Goal: Find specific page/section: Find specific page/section

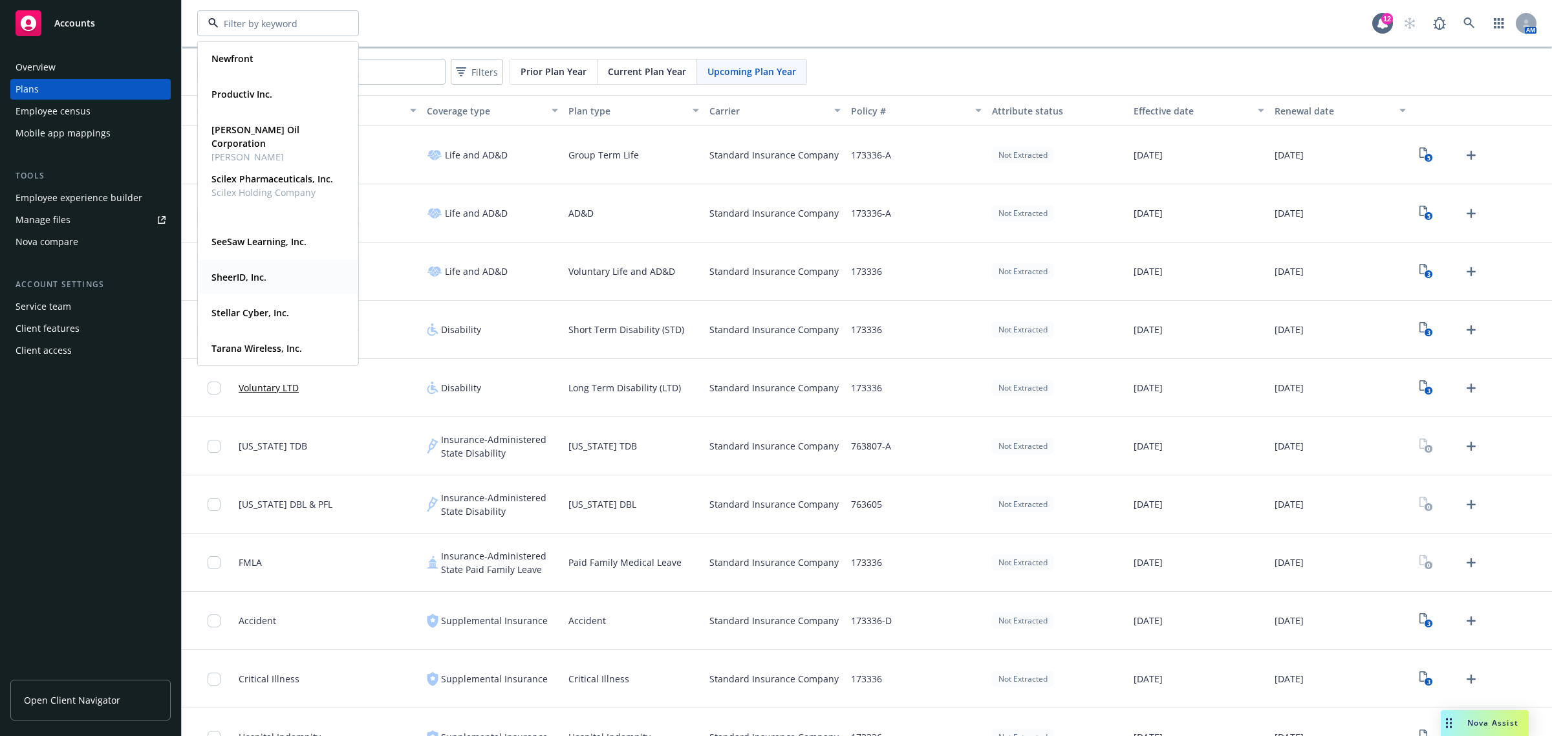
scroll to position [230, 0]
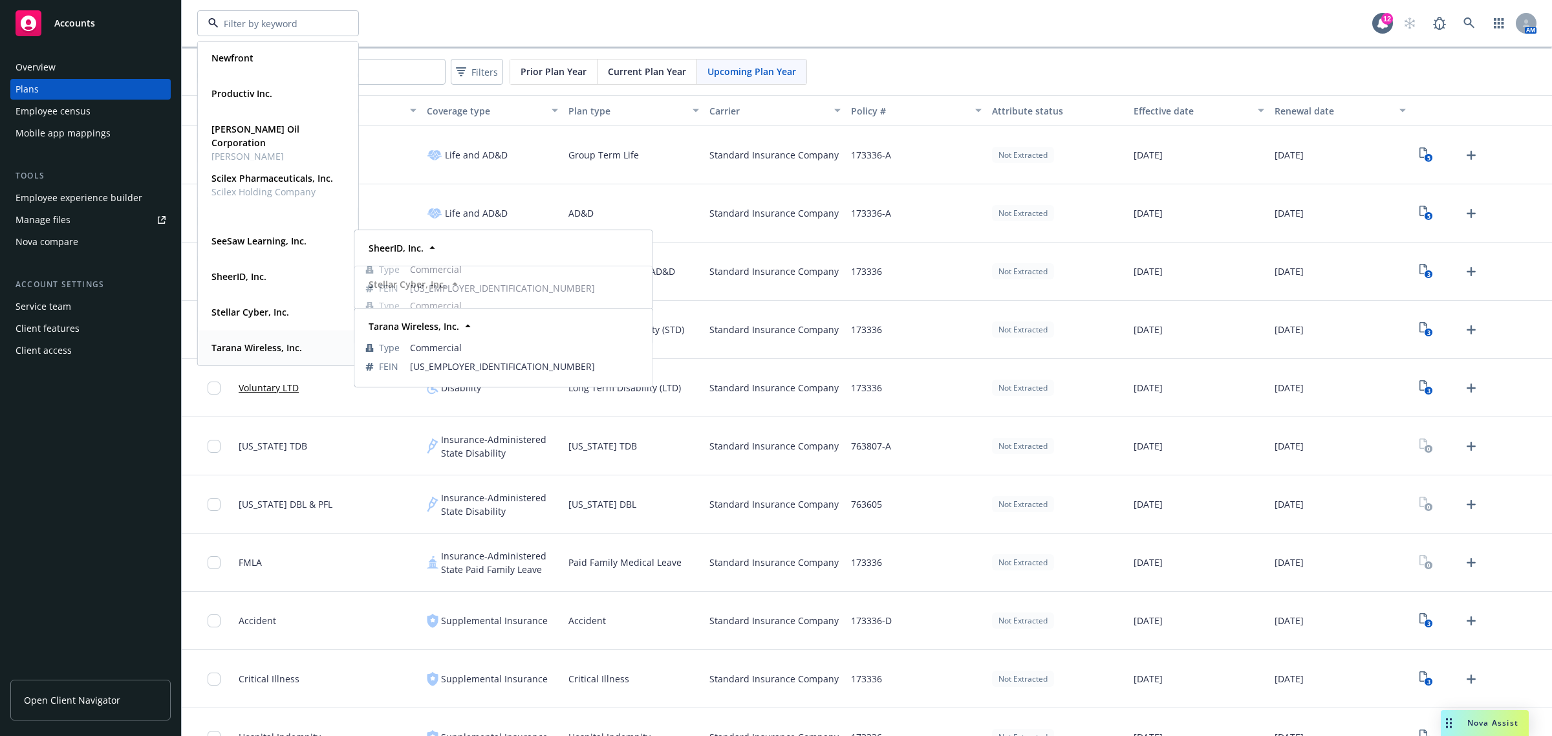
click at [228, 354] on div "Tarana Wireless, Inc." at bounding box center [255, 347] width 98 height 19
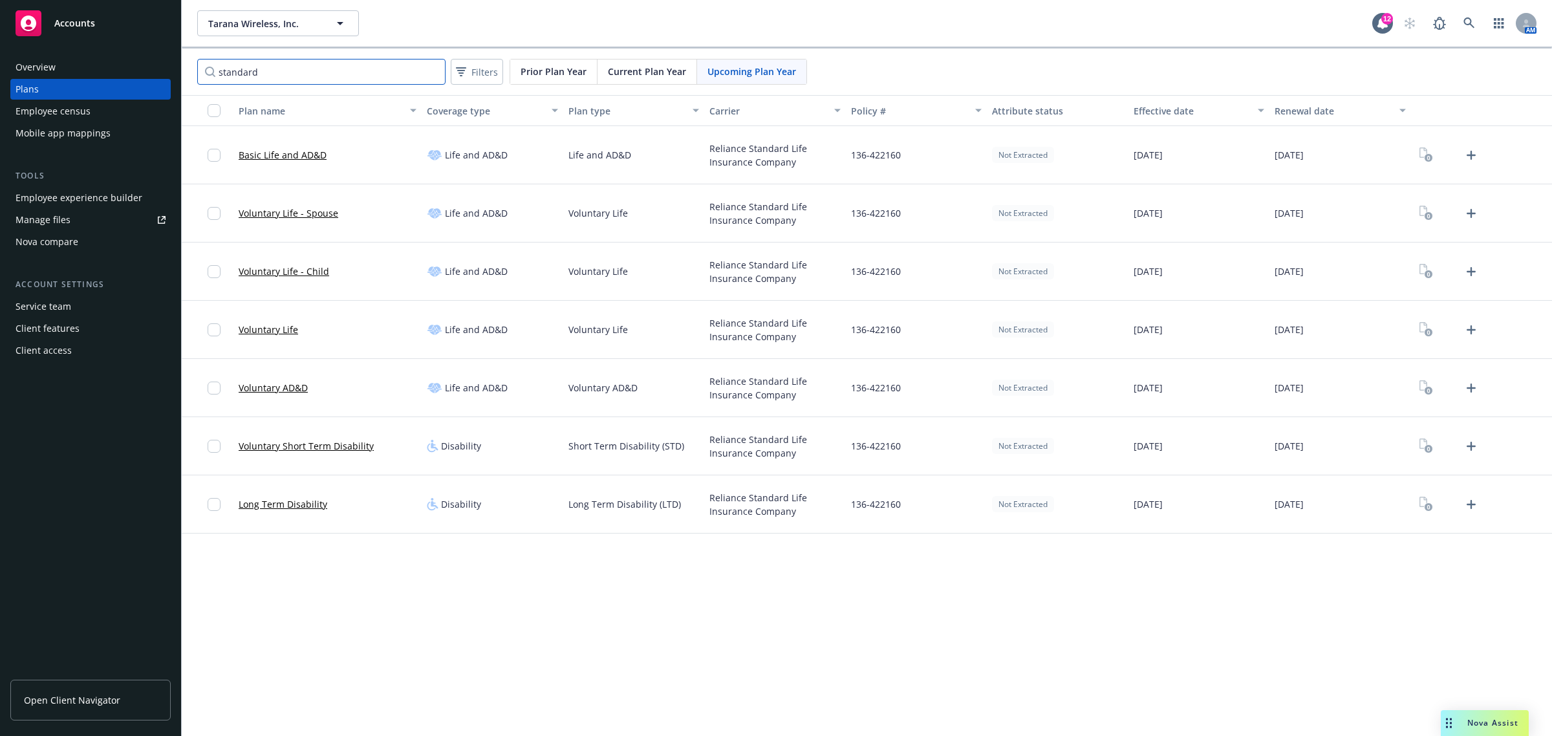
click at [286, 81] on input "standard" at bounding box center [321, 72] width 248 height 26
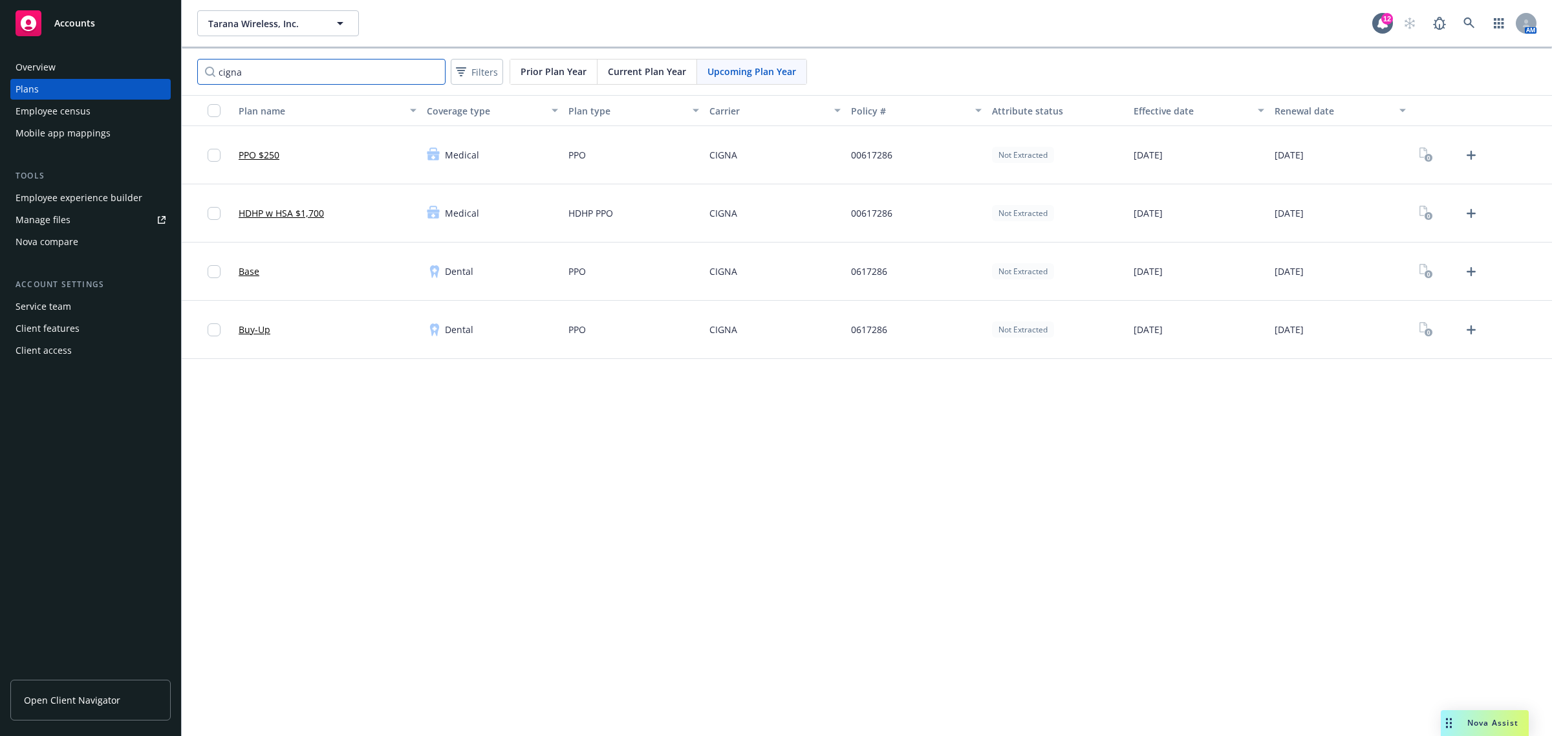
type input "cigna"
